Goal: Transaction & Acquisition: Book appointment/travel/reservation

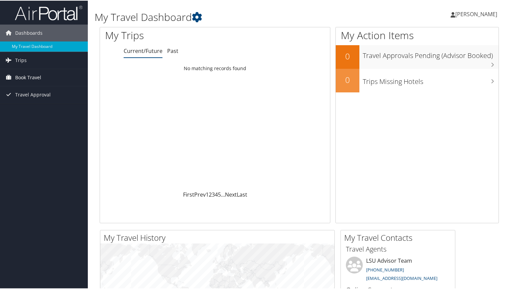
click at [29, 81] on span "Book Travel" at bounding box center [28, 77] width 26 height 17
click at [30, 100] on link "Book/Manage Online Trips" at bounding box center [44, 101] width 88 height 10
